Goal: Information Seeking & Learning: Compare options

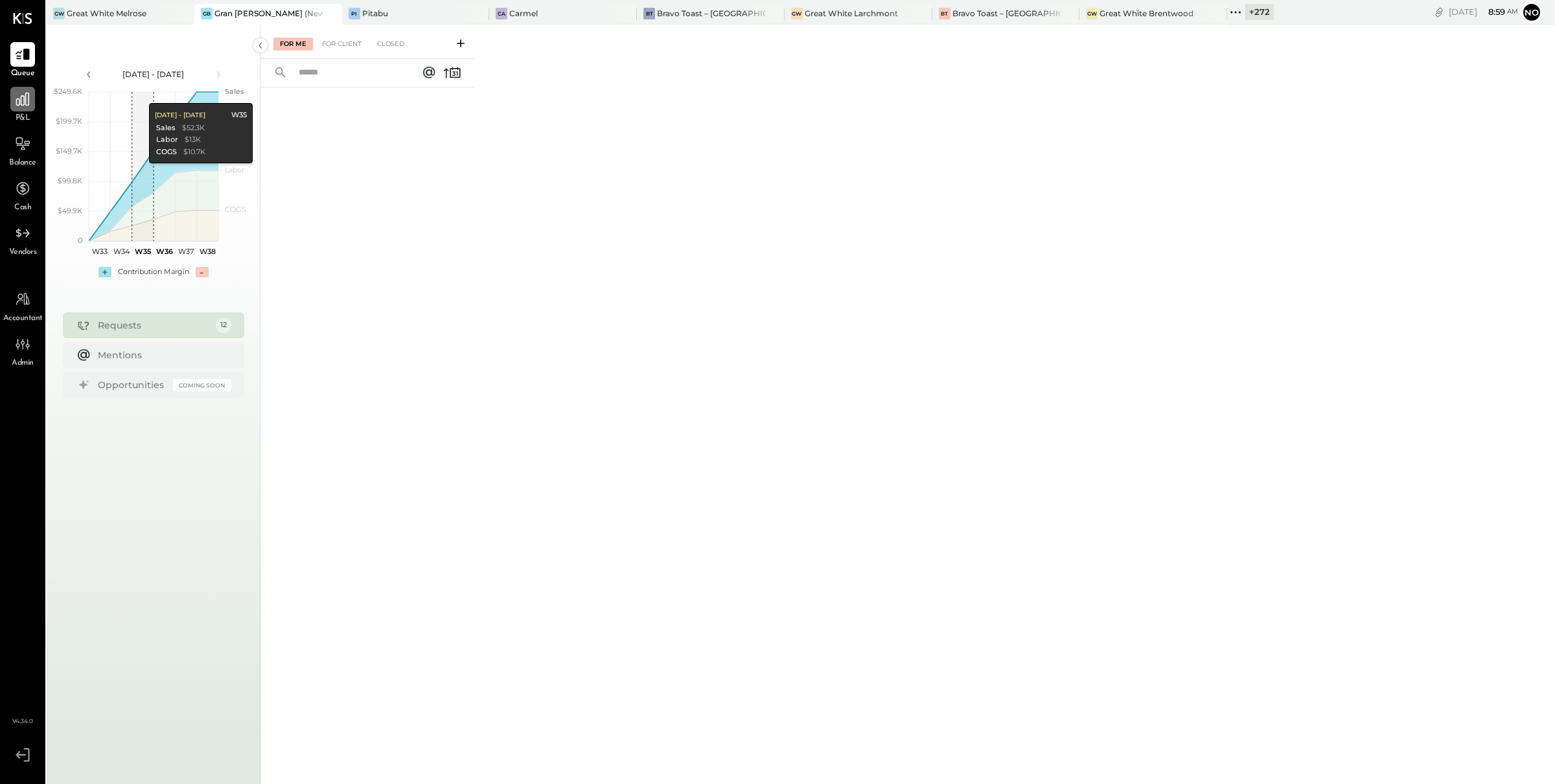
click at [26, 95] on icon at bounding box center [22, 99] width 17 height 17
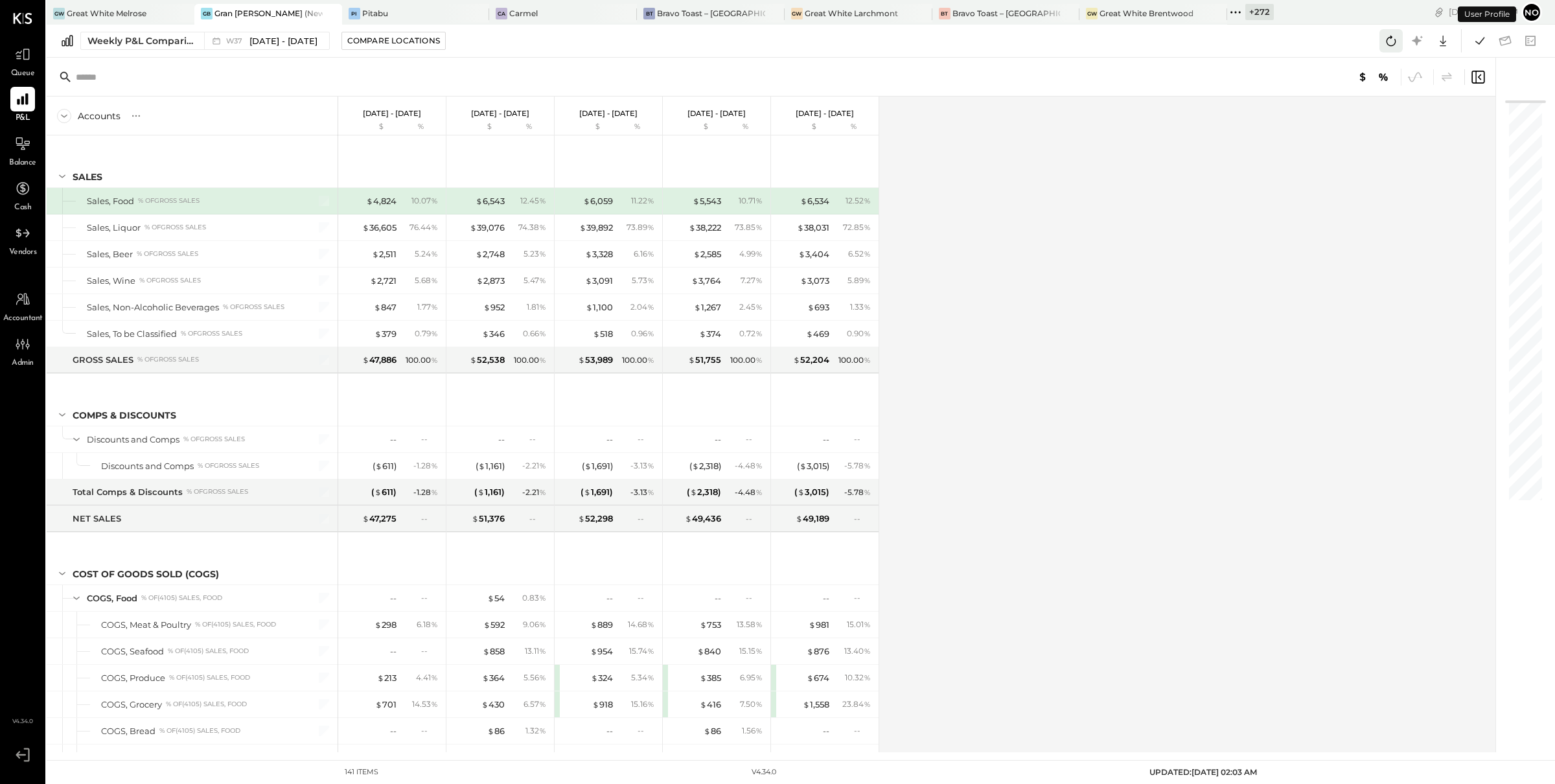
click at [1387, 39] on icon at bounding box center [1392, 40] width 10 height 10
click at [1473, 46] on icon at bounding box center [1479, 41] width 17 height 17
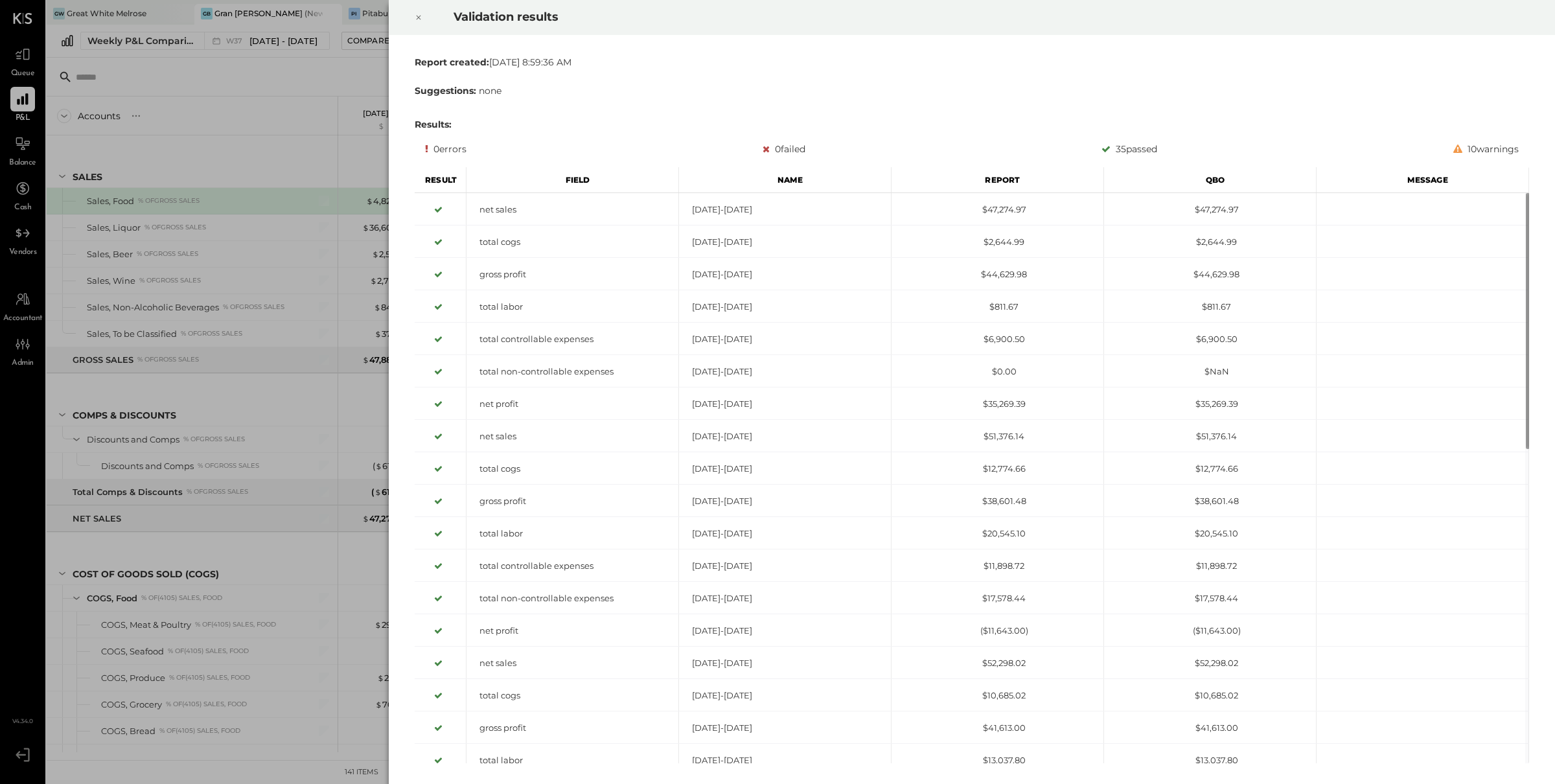
click at [415, 14] on icon at bounding box center [418, 17] width 7 height 16
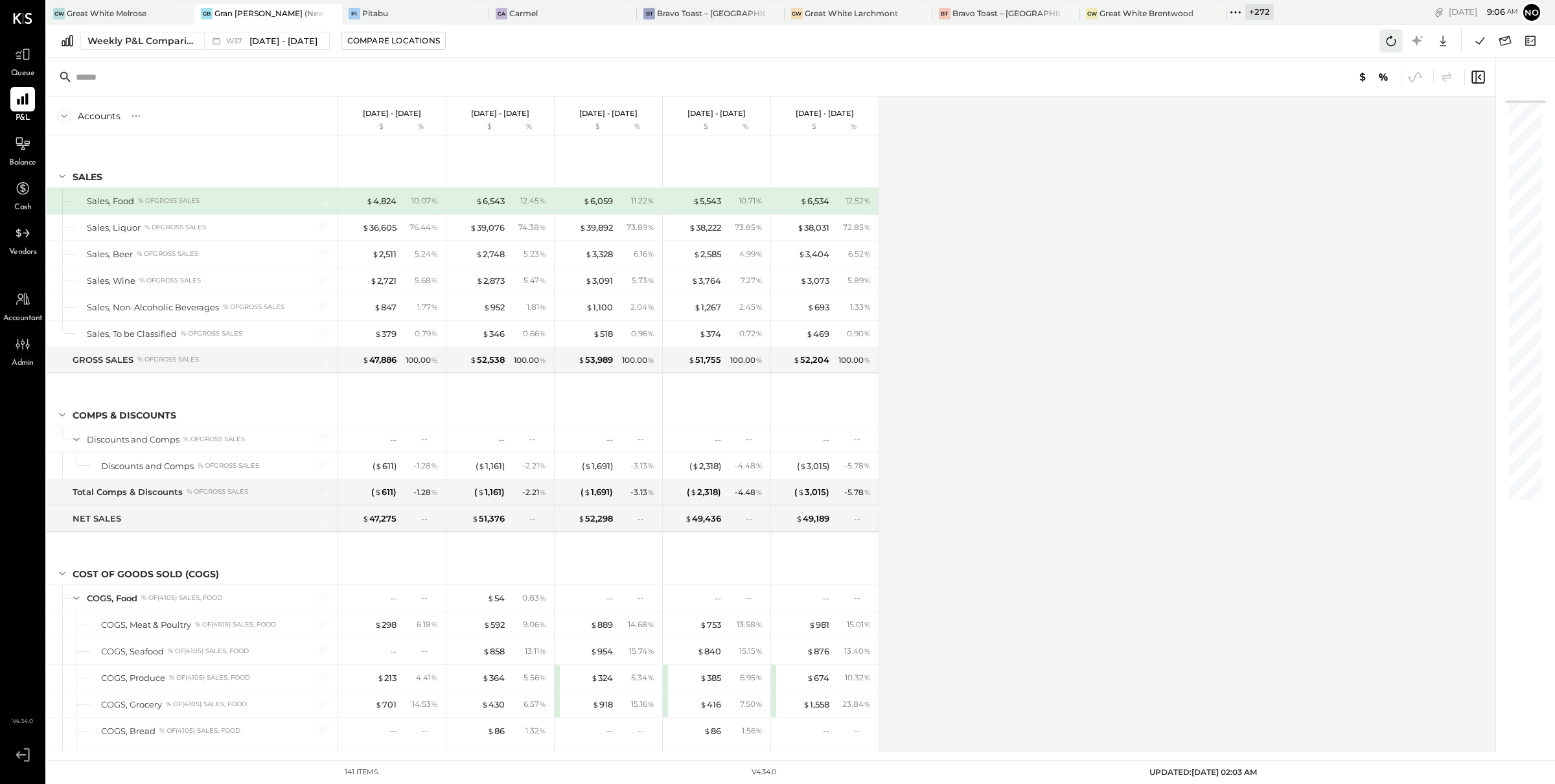
click at [1392, 41] on icon at bounding box center [1391, 41] width 17 height 17
click at [1390, 46] on icon at bounding box center [1392, 40] width 10 height 10
click at [1481, 40] on icon at bounding box center [1479, 41] width 17 height 17
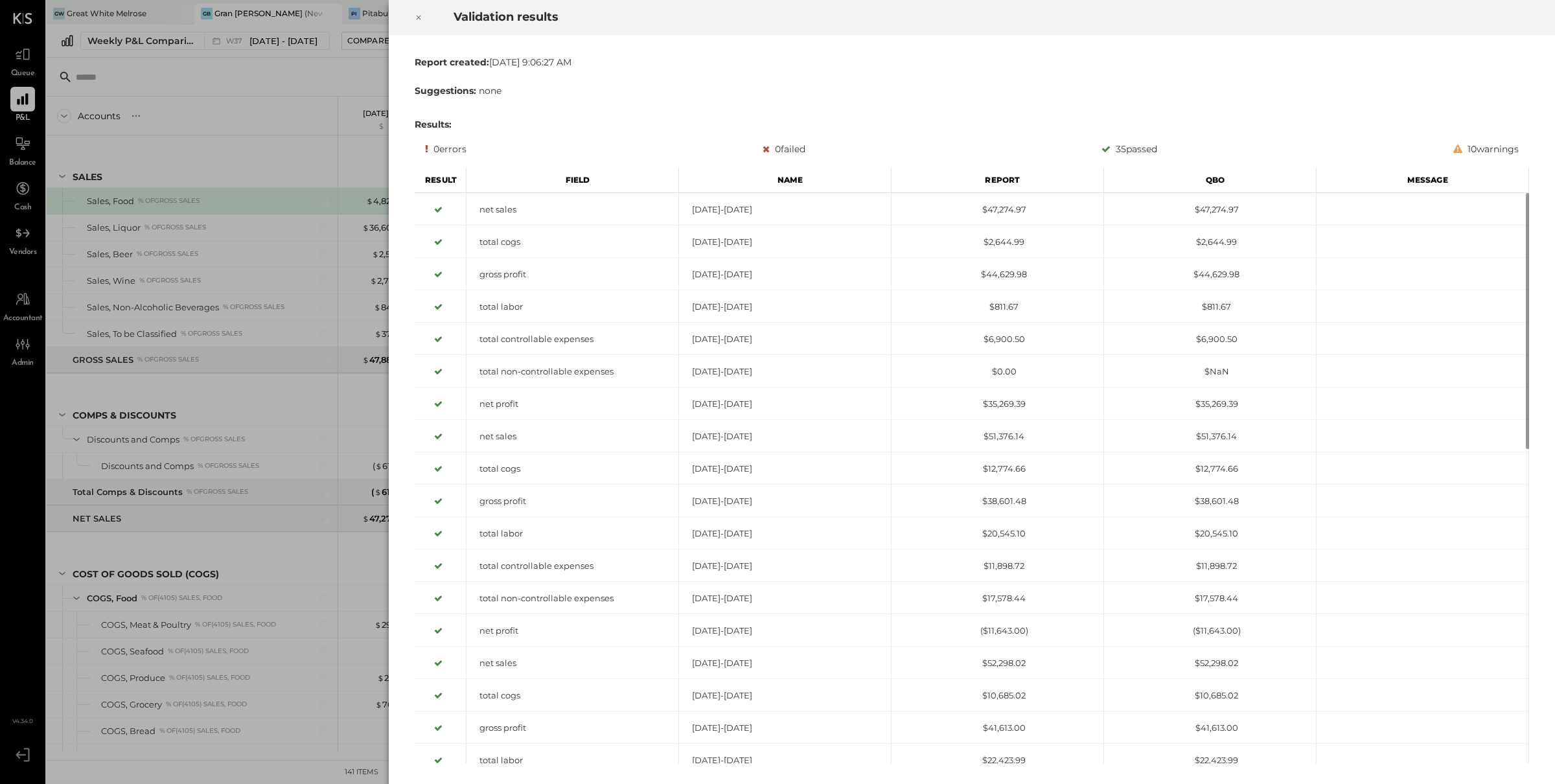
click at [419, 16] on icon at bounding box center [419, 18] width 5 height 5
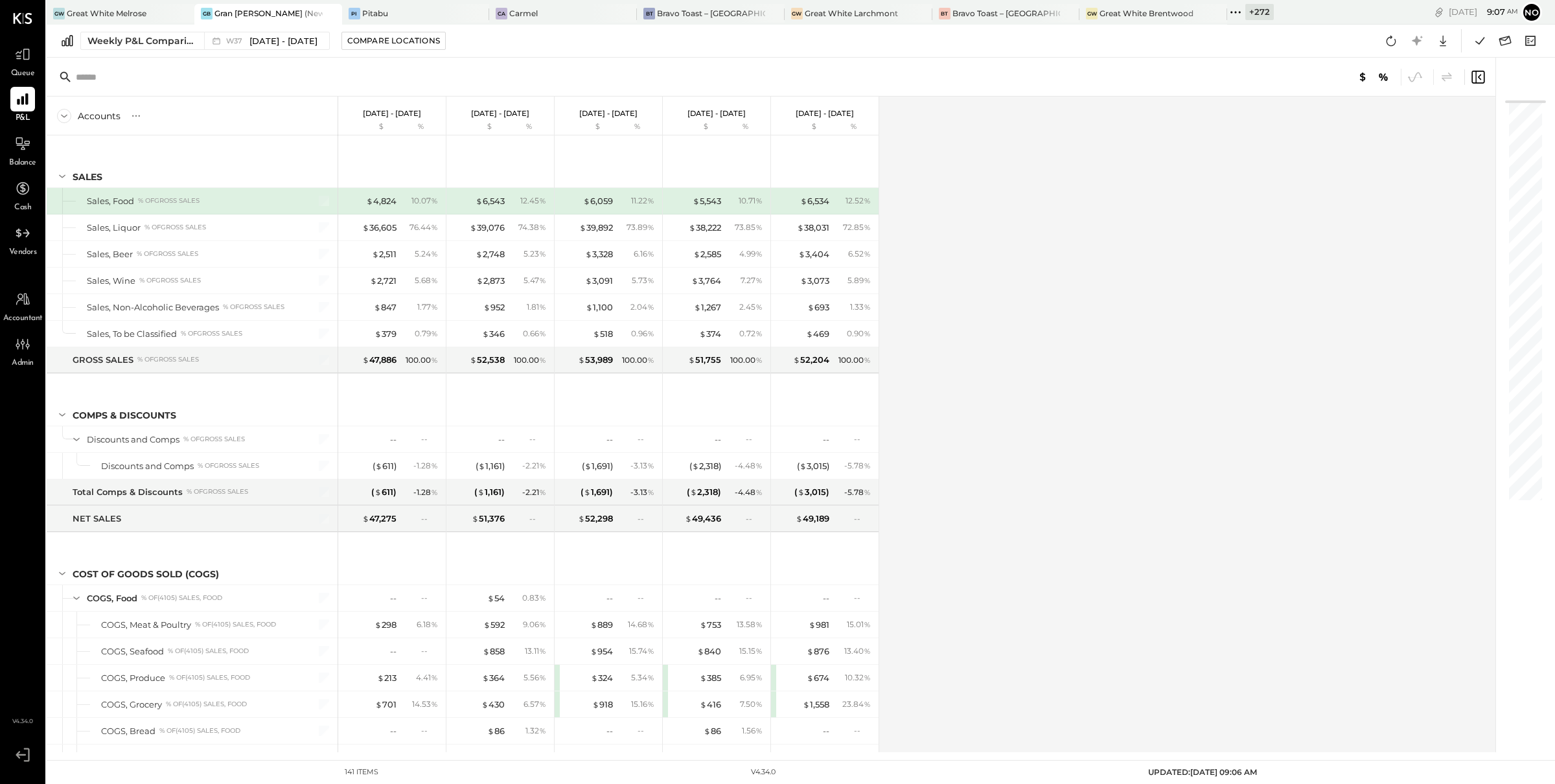
click at [1126, 197] on div "Accounts S % GL [DATE] - [DATE] $ % [DATE] - [DATE] $ % [DATE] - [DATE] $ % [DA…" at bounding box center [772, 424] width 1451 height 655
click at [1392, 42] on icon at bounding box center [1391, 41] width 17 height 17
click at [1479, 45] on icon at bounding box center [1479, 41] width 17 height 17
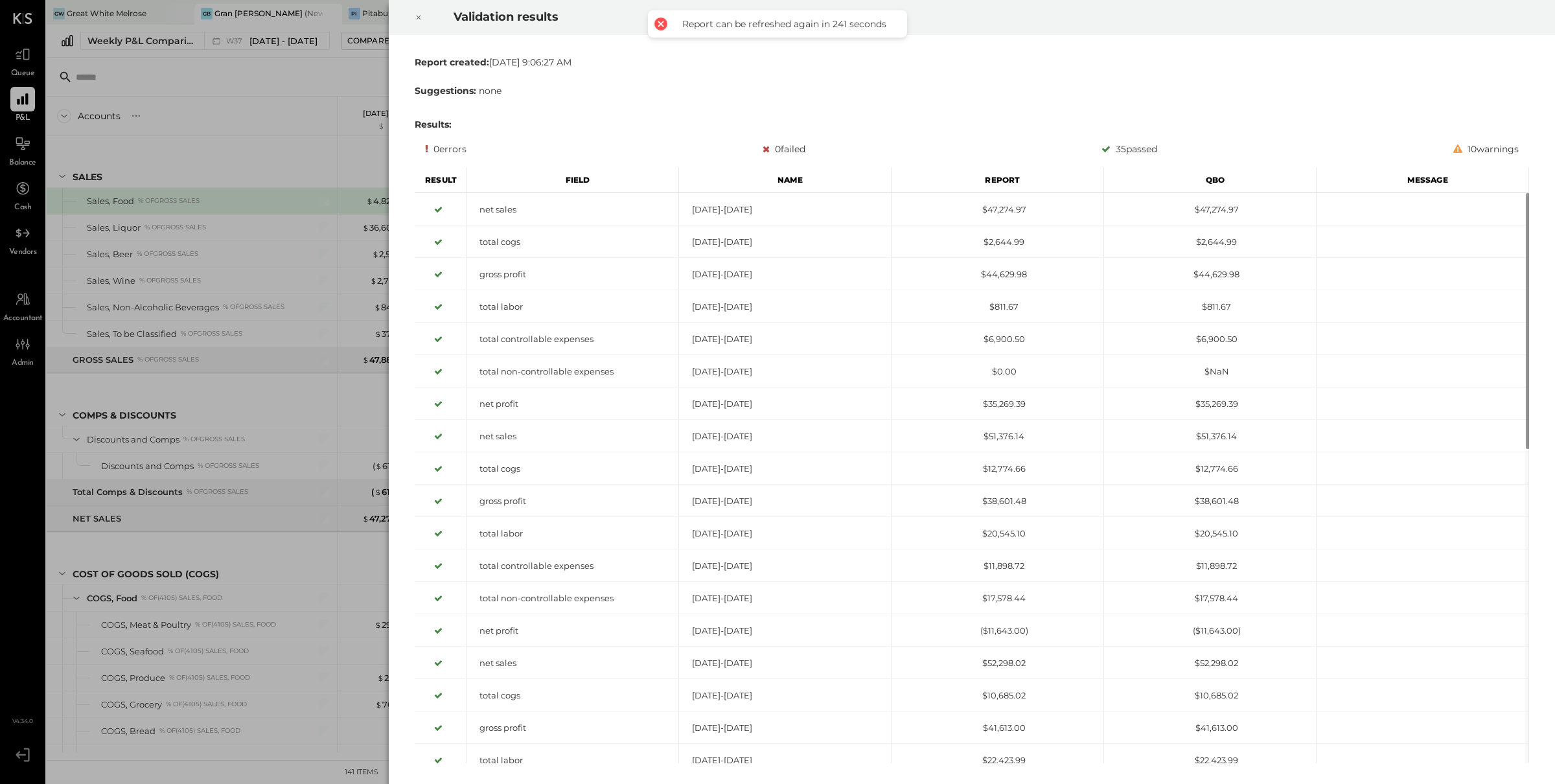
click at [423, 19] on div at bounding box center [419, 17] width 29 height 36
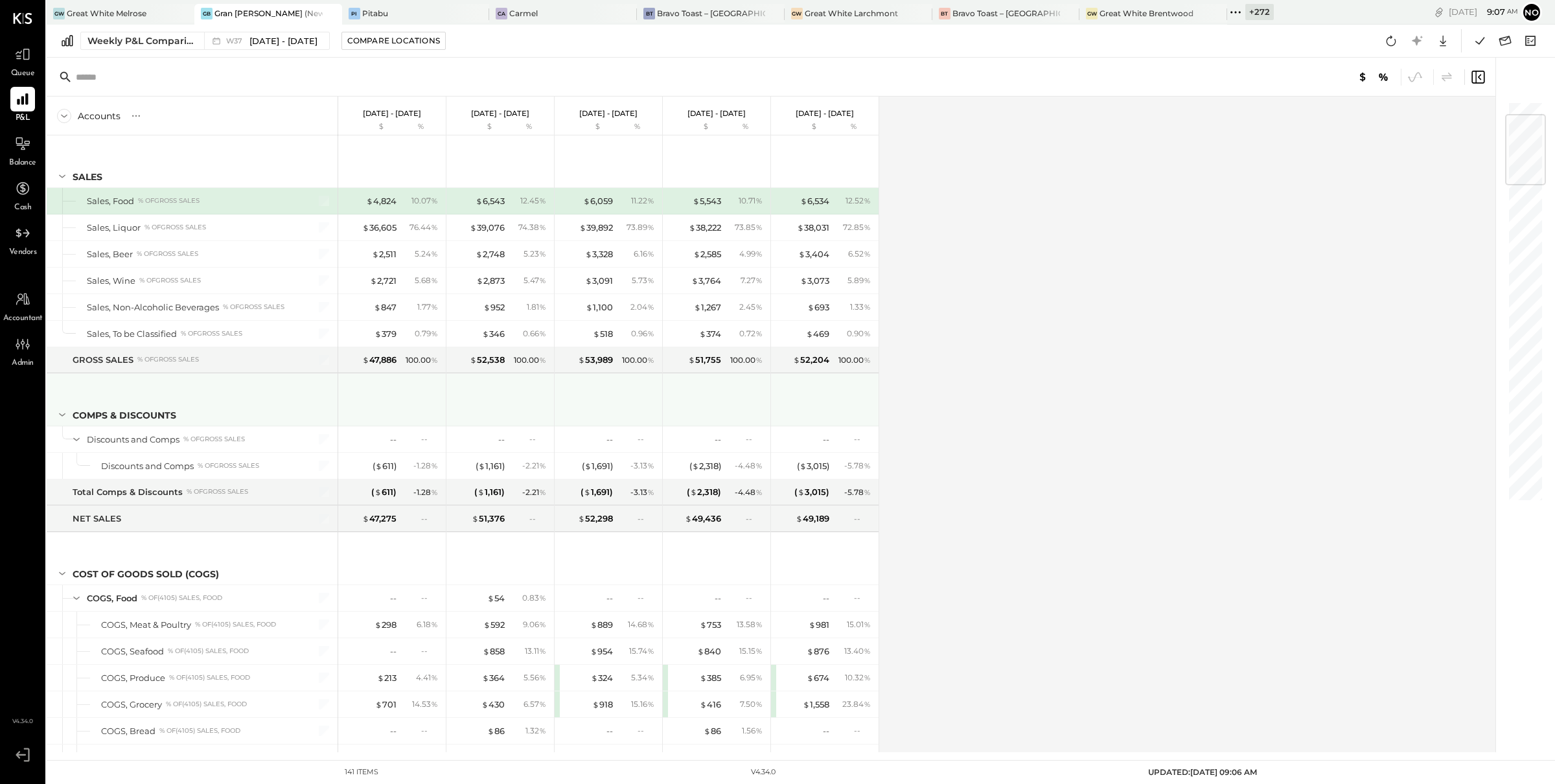
scroll to position [366, 0]
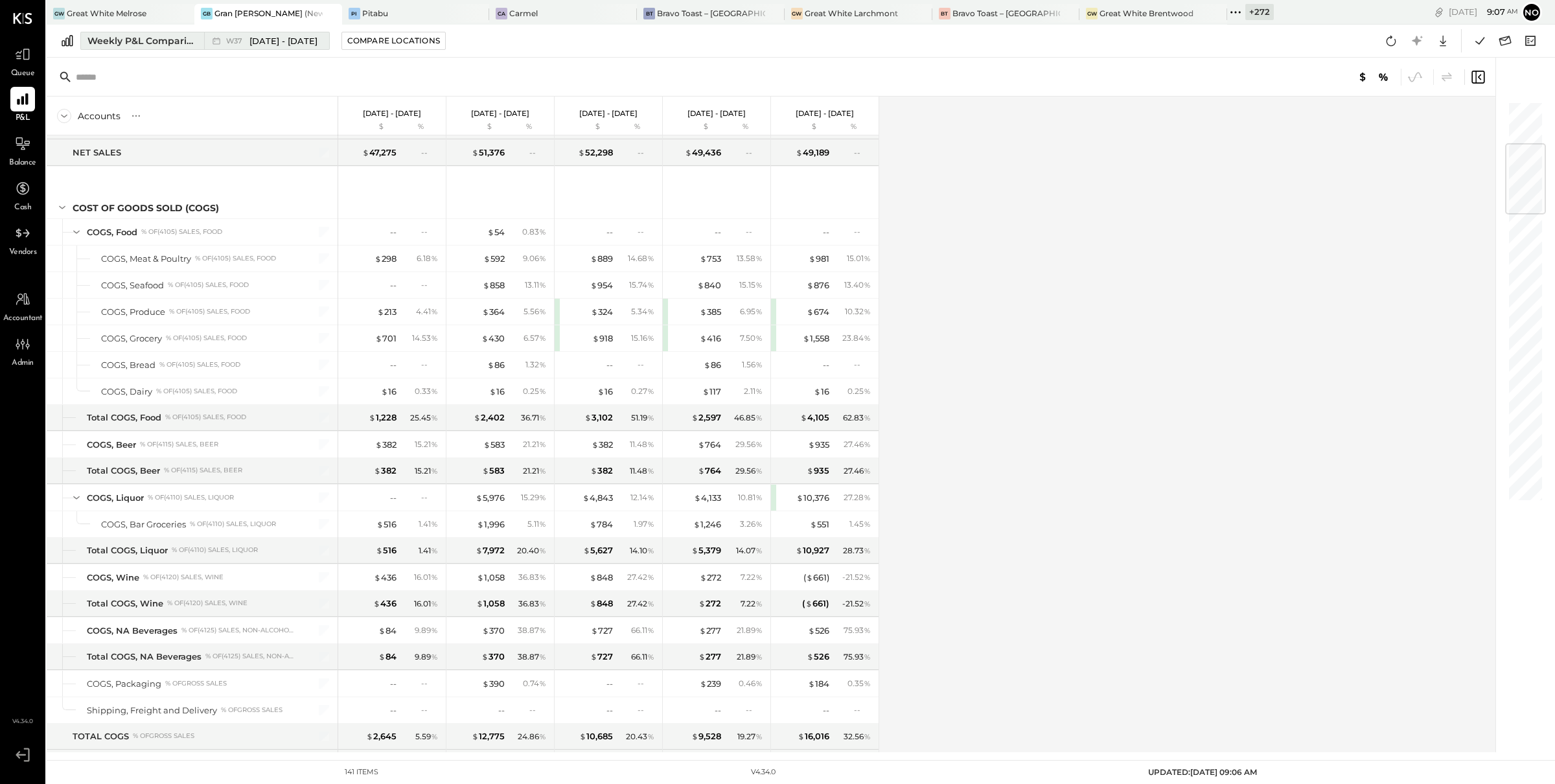
click at [150, 36] on div "Weekly P&L Comparison" at bounding box center [142, 40] width 109 height 13
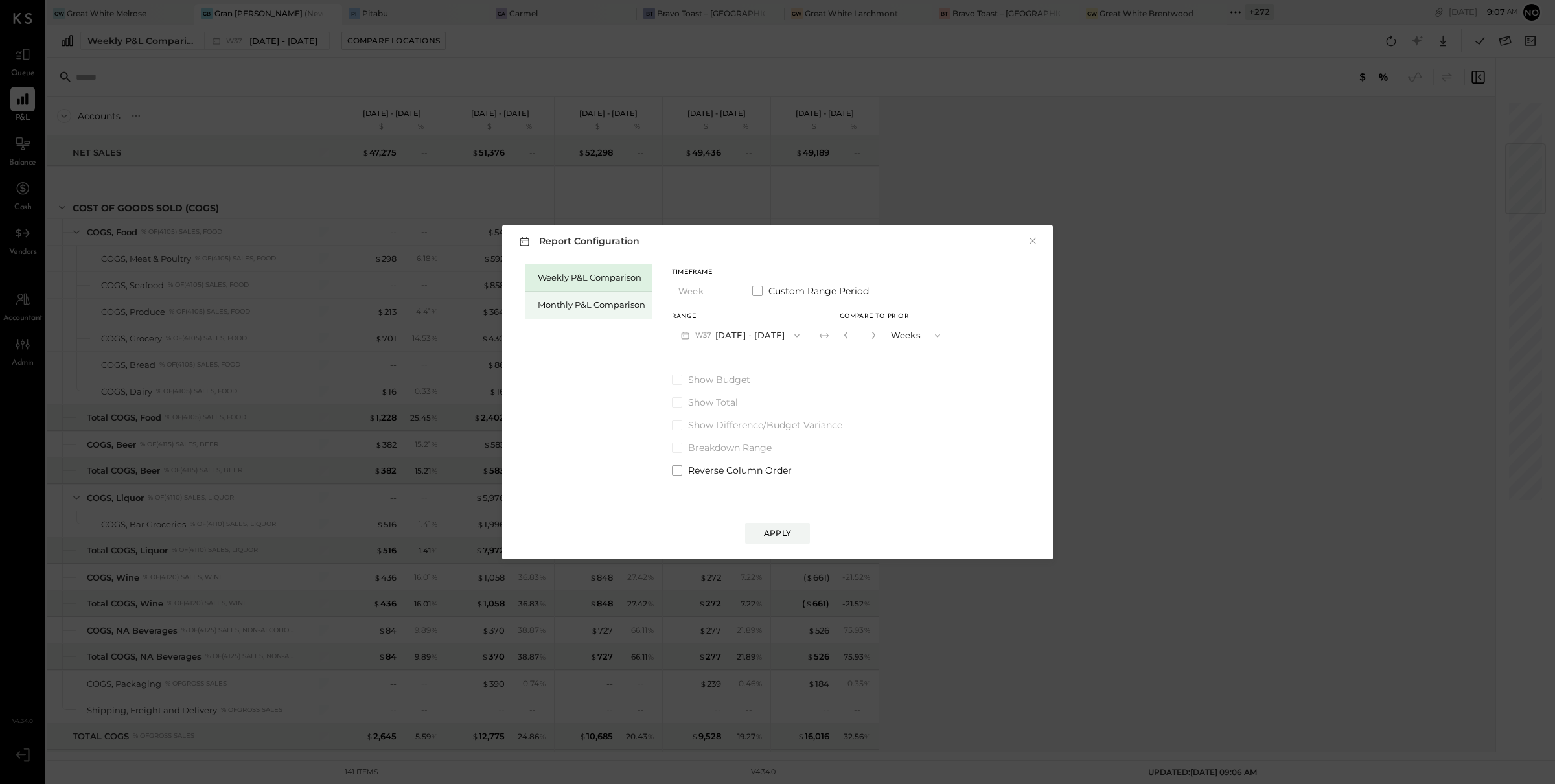
click at [564, 301] on div "Monthly P&L Comparison" at bounding box center [592, 305] width 108 height 12
click at [840, 342] on div "Compare" at bounding box center [850, 338] width 42 height 11
click at [871, 332] on icon "button" at bounding box center [873, 334] width 7 height 7
drag, startPoint x: 871, startPoint y: 332, endPoint x: 865, endPoint y: 348, distance: 17.1
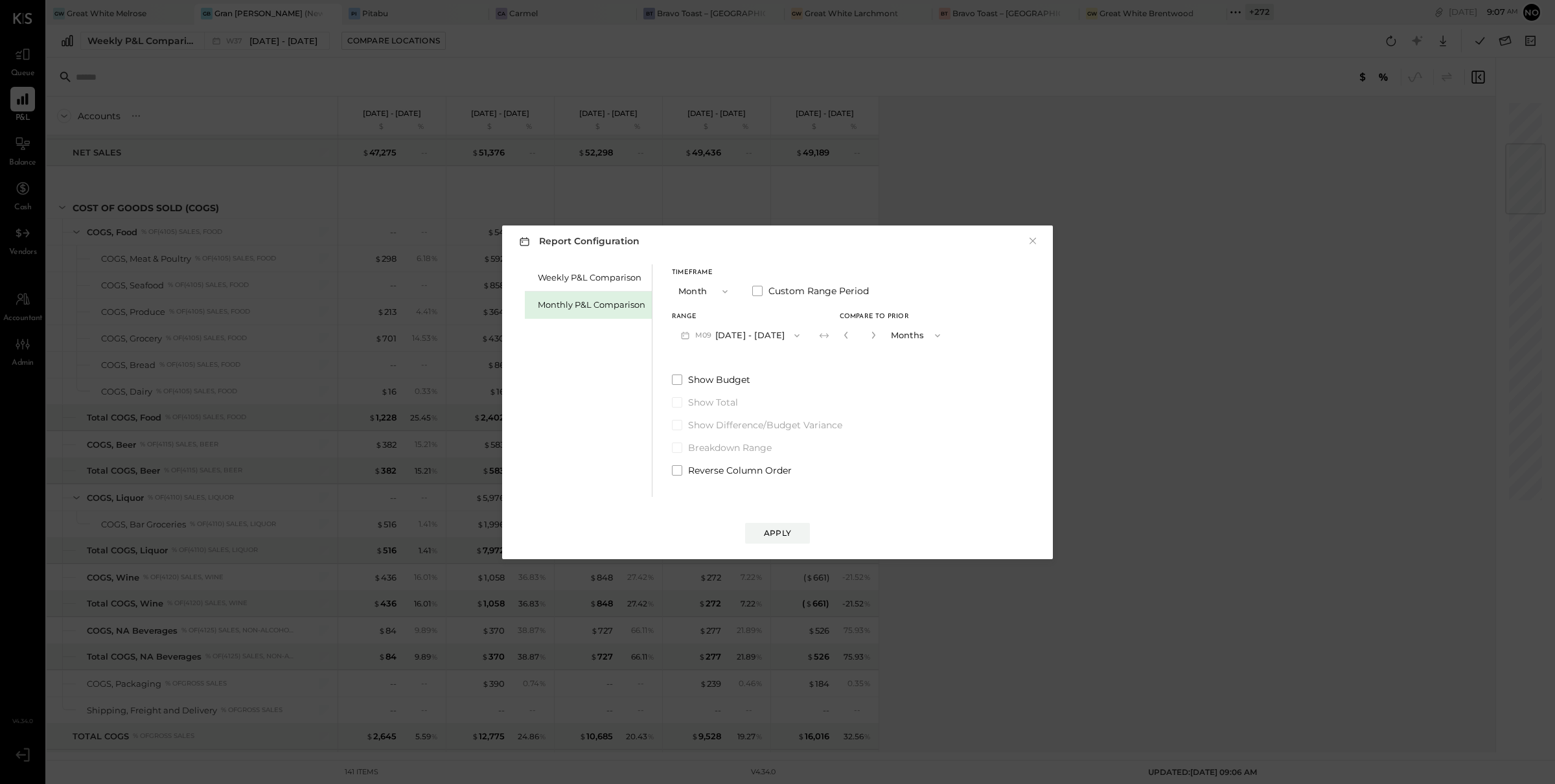
click at [871, 336] on icon "button" at bounding box center [873, 334] width 7 height 7
type input "*"
click at [789, 532] on div "Apply" at bounding box center [778, 533] width 27 height 11
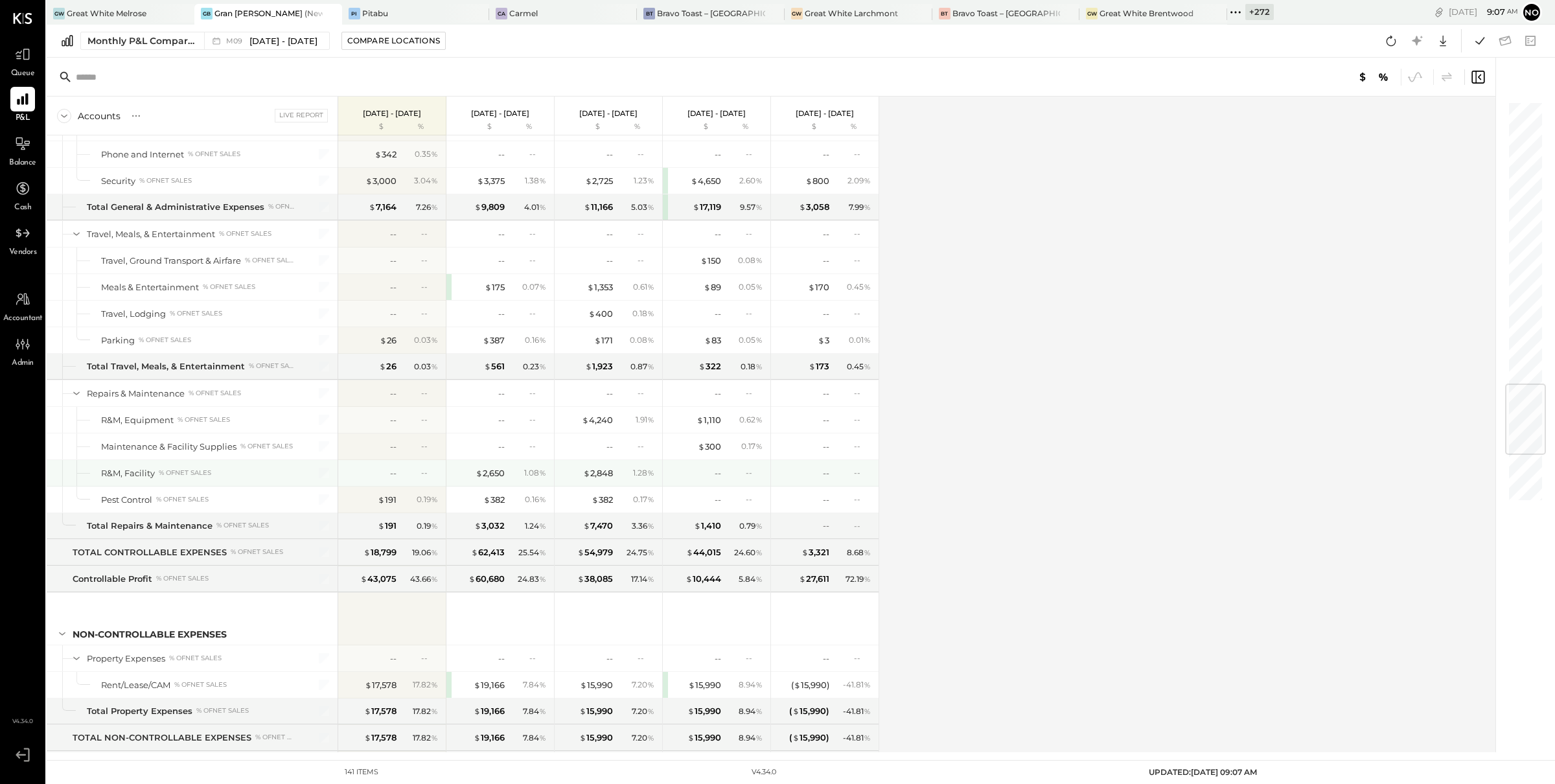
scroll to position [2827, 0]
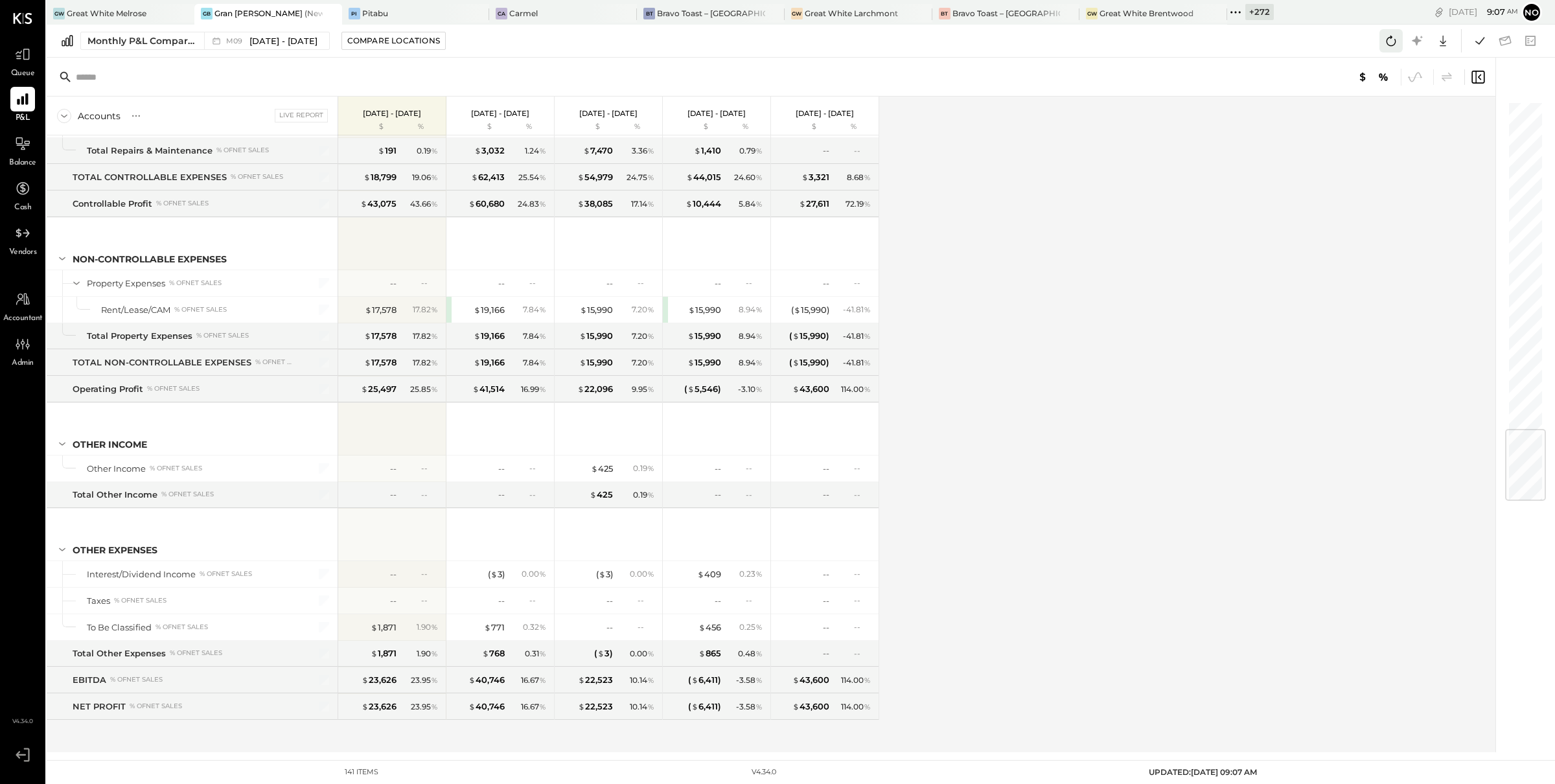
click at [1388, 40] on icon at bounding box center [1391, 41] width 17 height 17
click at [1483, 45] on icon at bounding box center [1479, 41] width 17 height 17
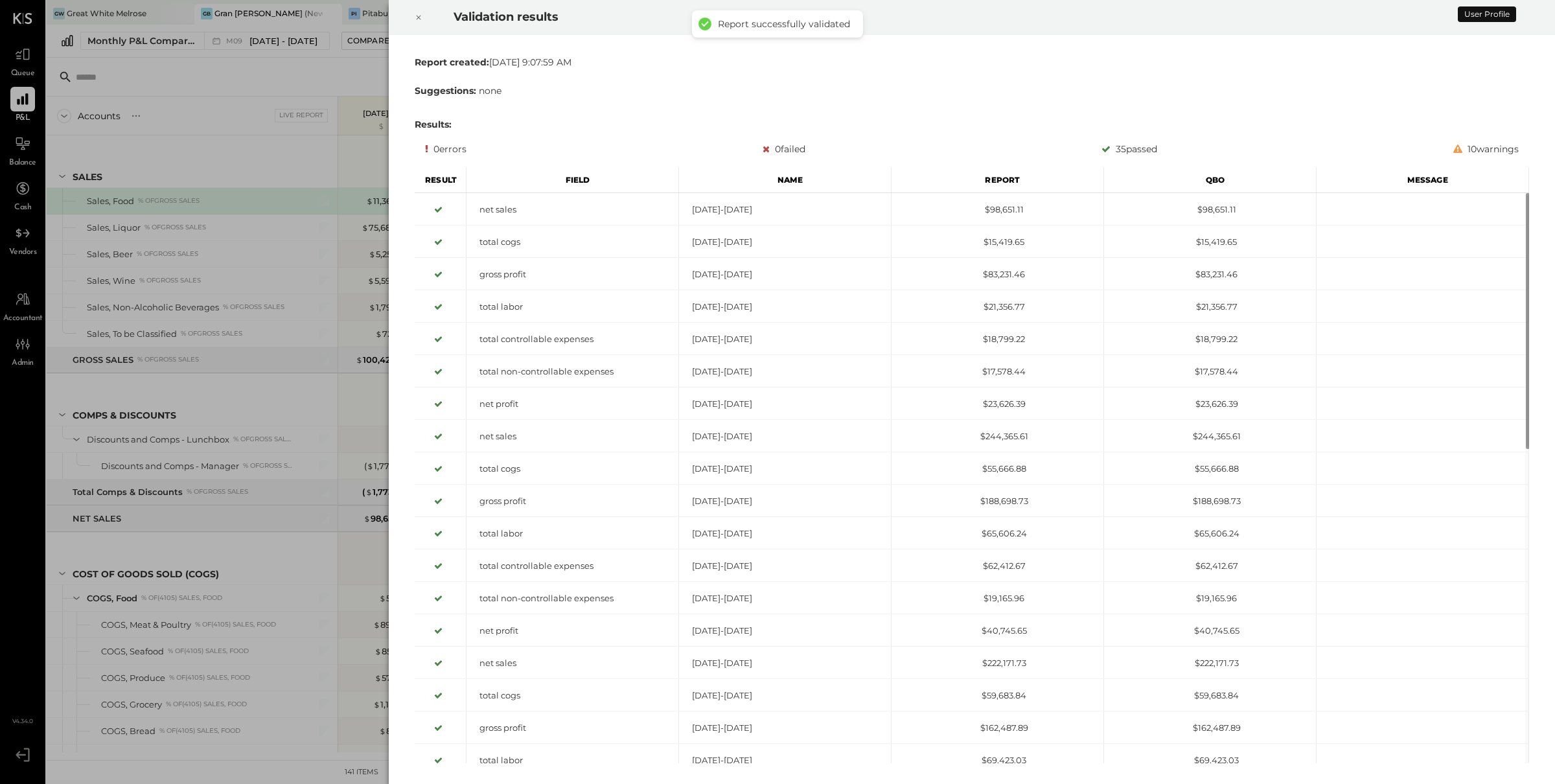
click at [419, 17] on icon at bounding box center [418, 17] width 7 height 16
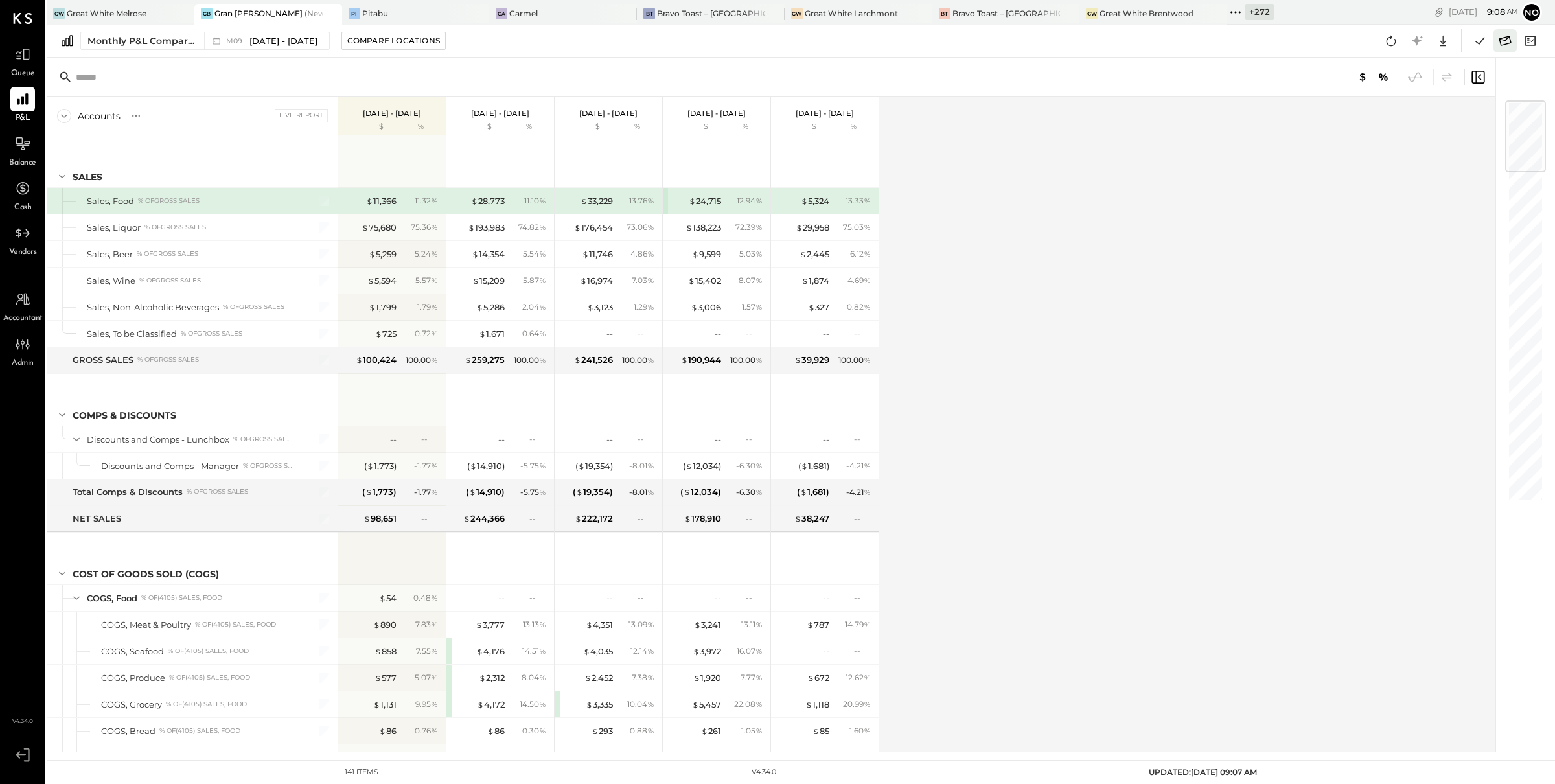
click at [1505, 43] on icon at bounding box center [1505, 41] width 17 height 17
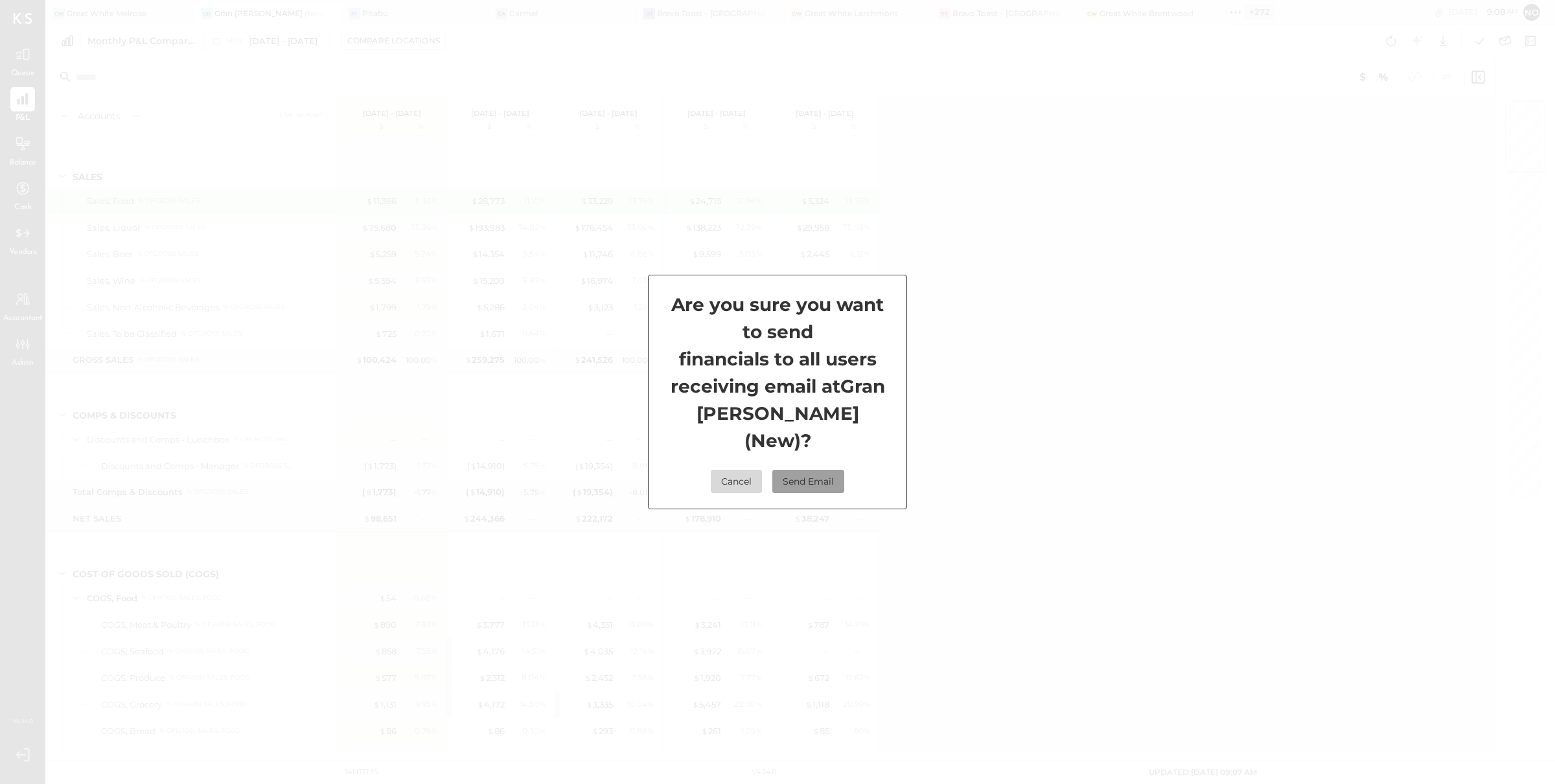
click at [816, 470] on button "Send Email" at bounding box center [808, 481] width 72 height 23
